Goal: Task Accomplishment & Management: Use online tool/utility

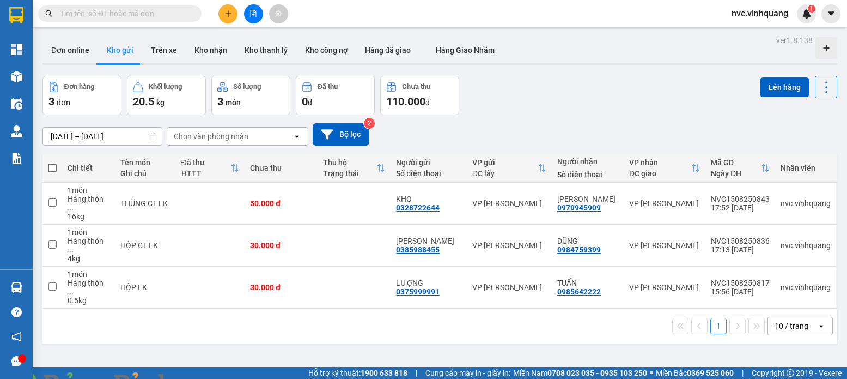
click at [56, 166] on span at bounding box center [52, 167] width 9 height 9
click at [52, 162] on input "checkbox" at bounding box center [52, 162] width 0 height 0
checkbox input "true"
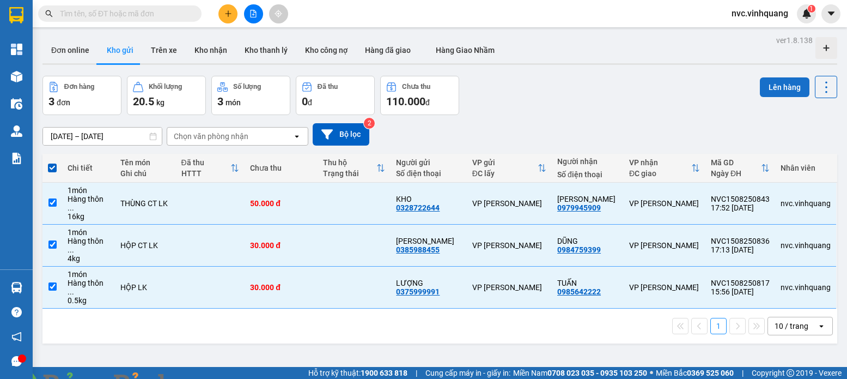
click at [784, 92] on button "Lên hàng" at bounding box center [785, 87] width 50 height 20
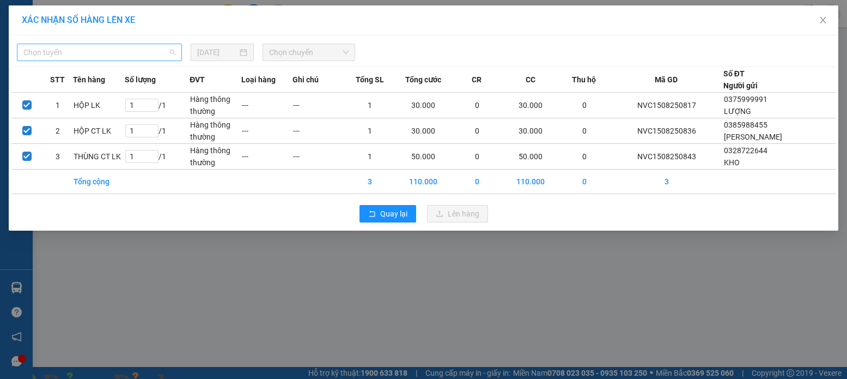
click at [169, 45] on span "Chọn tuyến" at bounding box center [99, 52] width 152 height 16
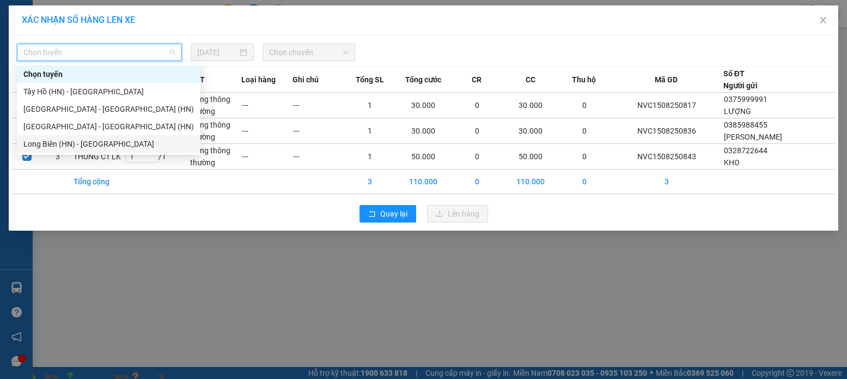
click at [86, 142] on div "Long Biên (HN) - [GEOGRAPHIC_DATA]" at bounding box center [108, 144] width 170 height 12
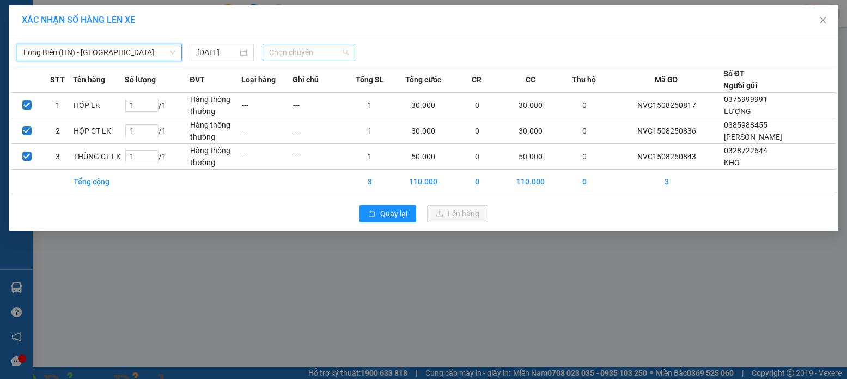
click at [335, 54] on span "Chọn chuyến" at bounding box center [309, 52] width 80 height 16
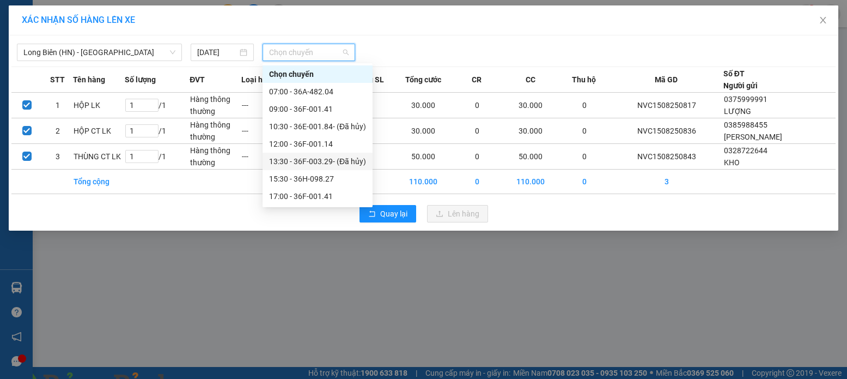
scroll to position [35, 0]
click at [331, 175] on div "18:30 - 36E-001.84" at bounding box center [317, 179] width 97 height 12
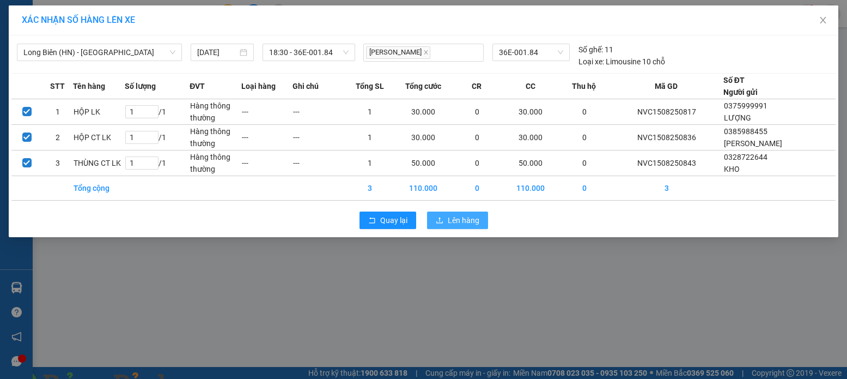
click at [460, 211] on button "Lên hàng" at bounding box center [457, 219] width 61 height 17
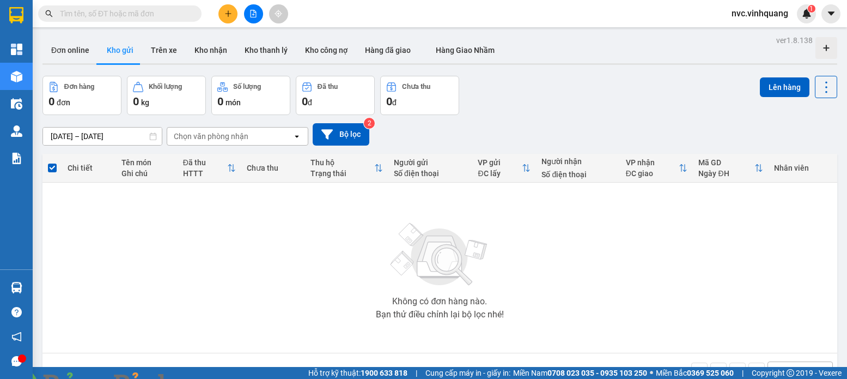
click at [200, 378] on img at bounding box center [197, 385] width 7 height 7
click at [760, 91] on button "Lên hàng" at bounding box center [785, 87] width 50 height 20
click at [251, 14] on icon "file-add" at bounding box center [253, 14] width 8 height 8
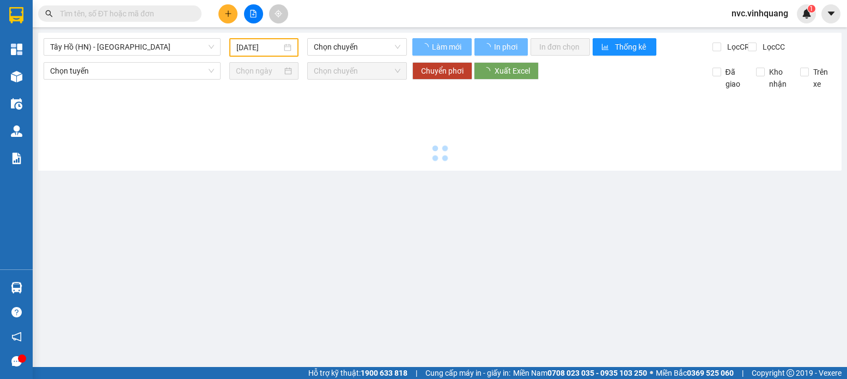
type input "[DATE]"
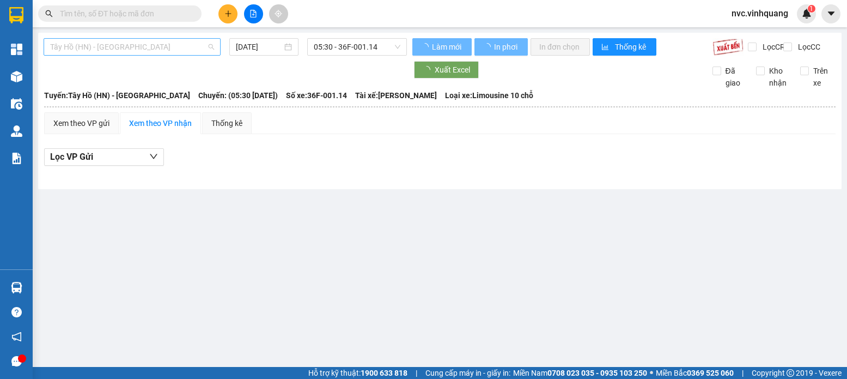
click at [163, 42] on span "Tây Hồ (HN) - [GEOGRAPHIC_DATA]" at bounding box center [132, 47] width 164 height 16
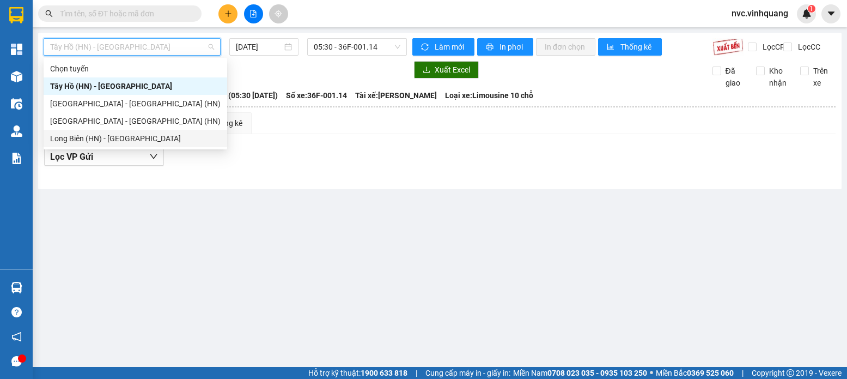
click at [121, 137] on div "Long Biên (HN) - [GEOGRAPHIC_DATA]" at bounding box center [135, 138] width 170 height 12
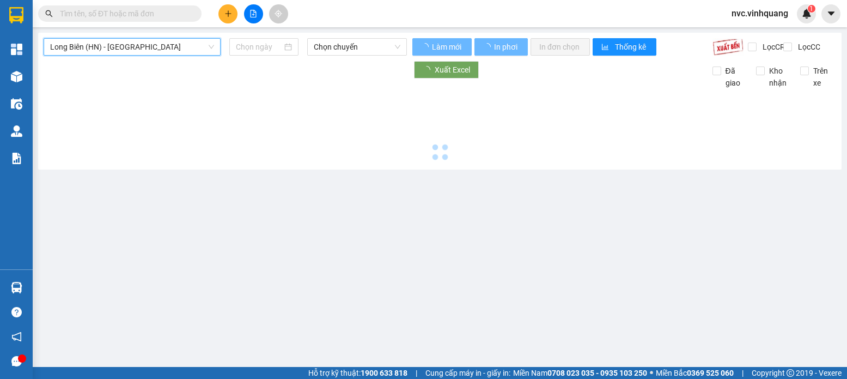
type input "[DATE]"
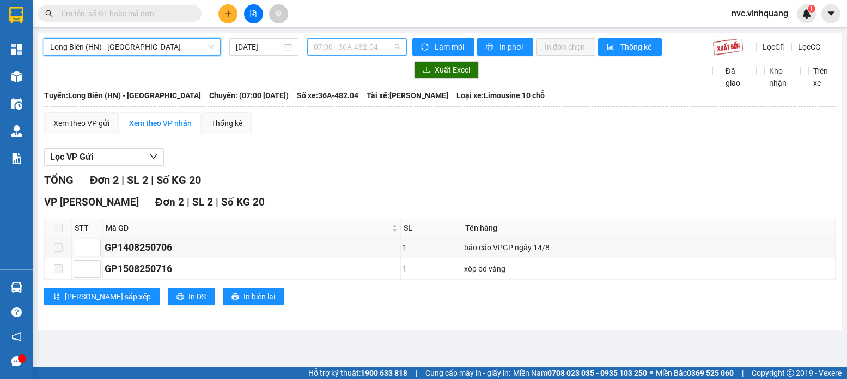
click at [359, 46] on span "07:00 - 36A-482.04" at bounding box center [357, 47] width 87 height 16
